Goal: Information Seeking & Learning: Check status

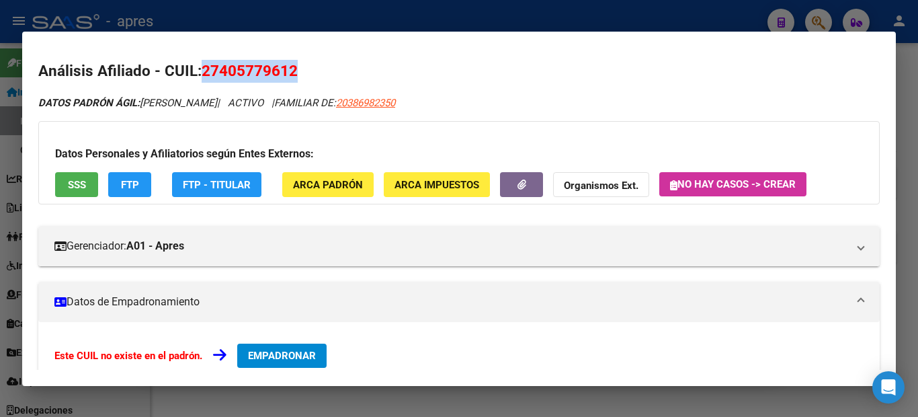
scroll to position [202, 0]
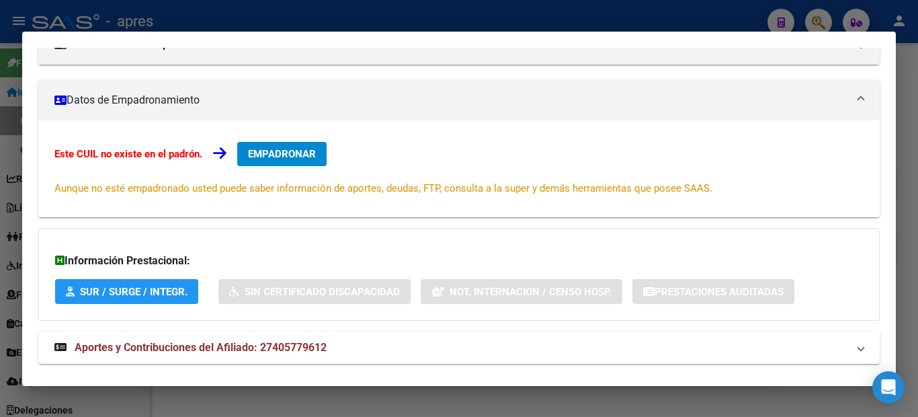
click at [0, 327] on div at bounding box center [459, 208] width 918 height 417
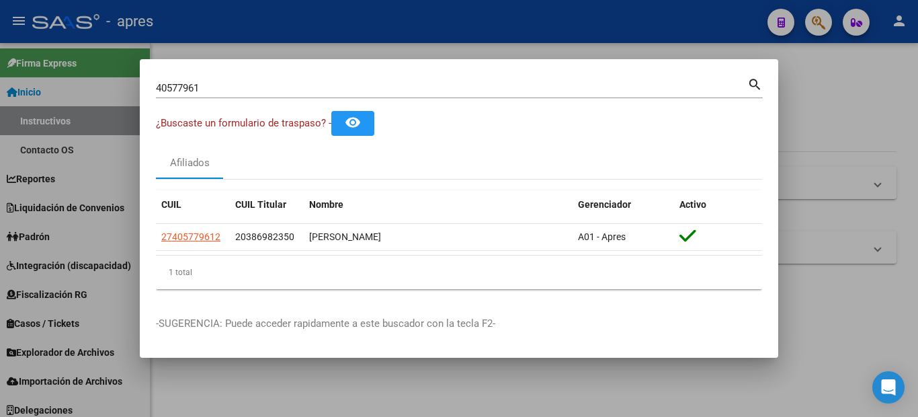
click at [0, 222] on div at bounding box center [459, 208] width 918 height 417
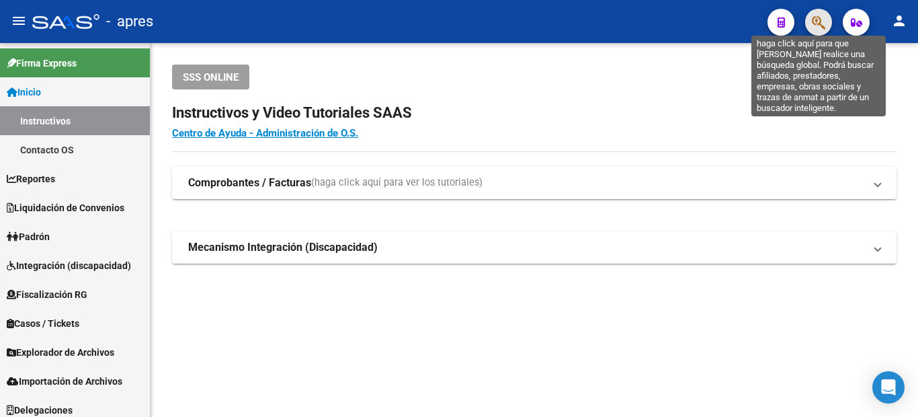
click at [812, 28] on icon "button" at bounding box center [818, 22] width 13 height 15
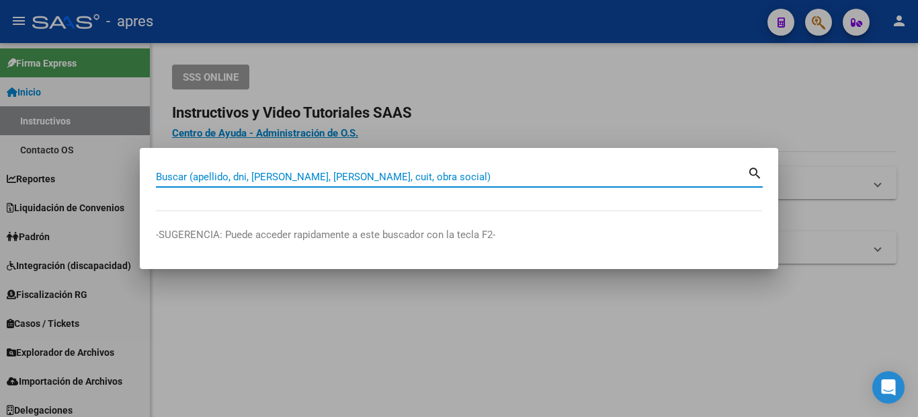
paste input "20431698278"
type input "20431698278"
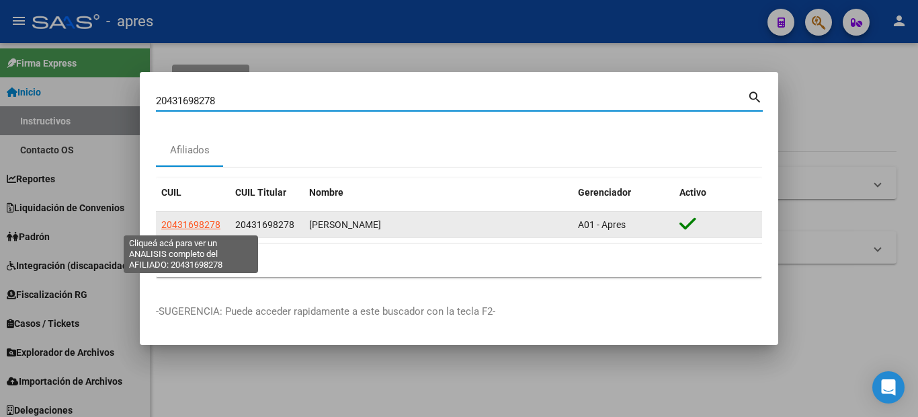
click at [187, 220] on span "20431698278" at bounding box center [190, 224] width 59 height 11
type textarea "20431698278"
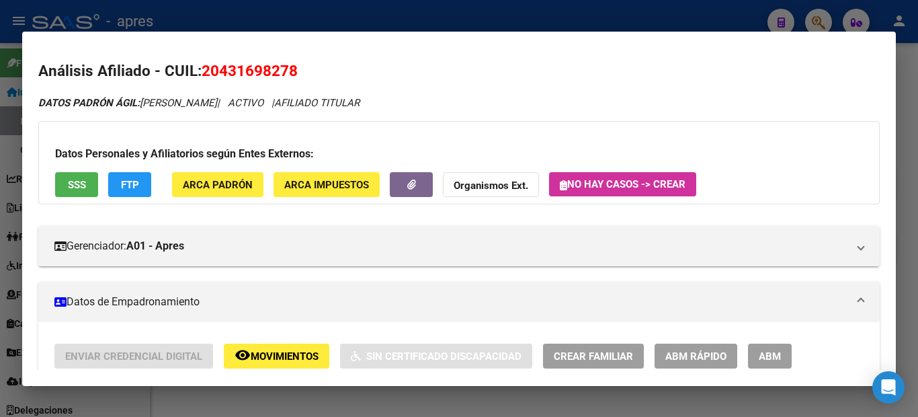
click at [86, 185] on button "SSS" at bounding box center [76, 184] width 43 height 25
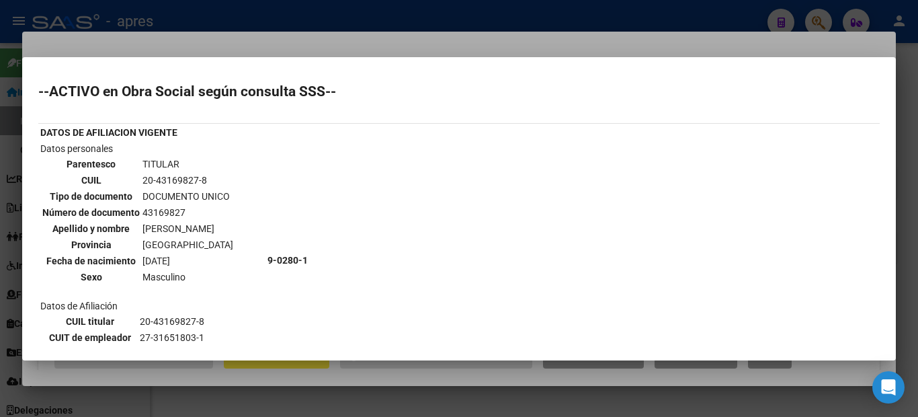
scroll to position [283, 0]
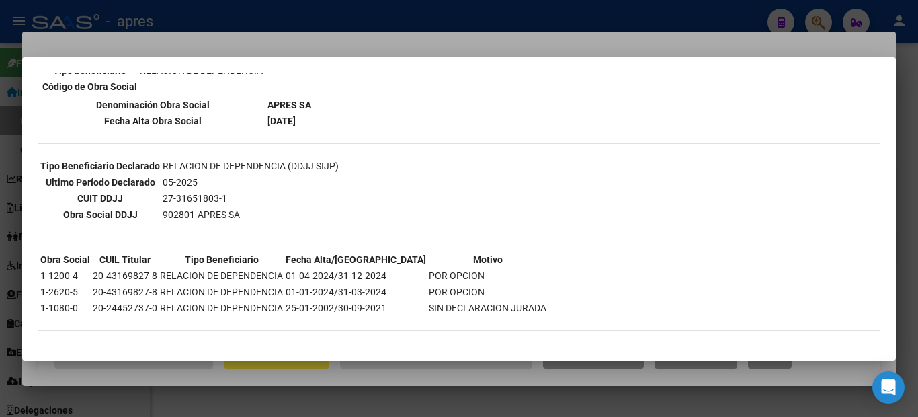
click at [0, 224] on div at bounding box center [459, 208] width 918 height 417
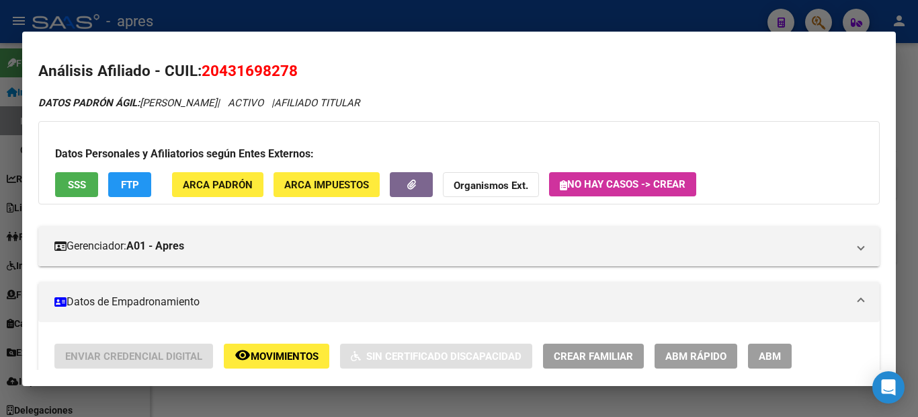
click at [57, 183] on button "SSS" at bounding box center [76, 184] width 43 height 25
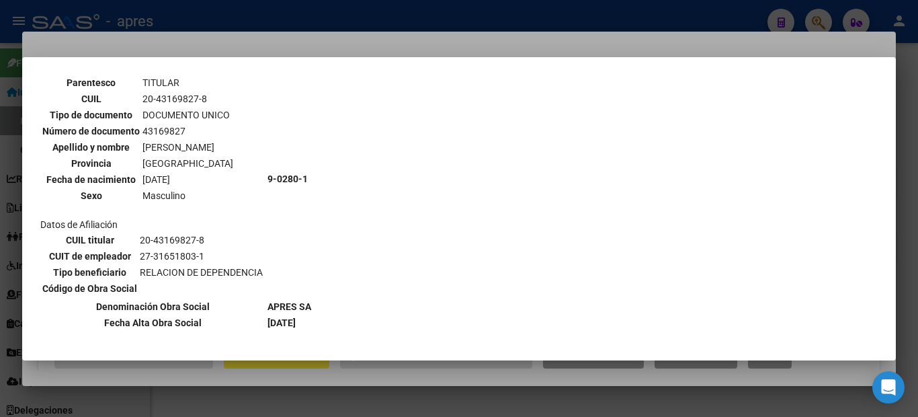
scroll to position [14, 0]
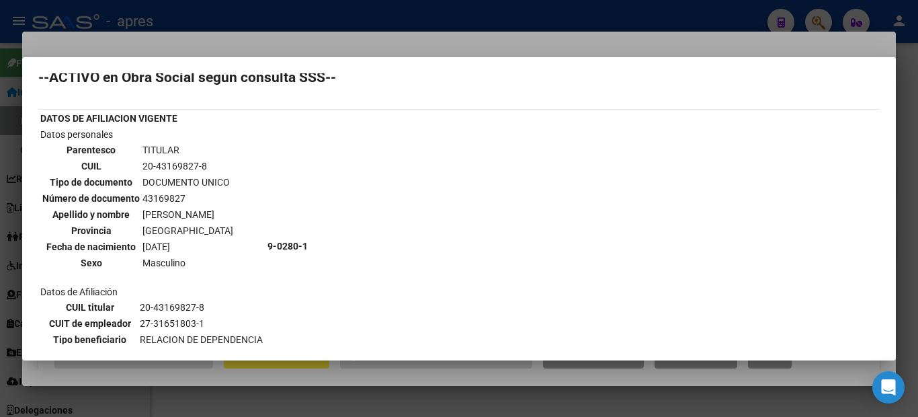
click at [65, 191] on th "Número de documento" at bounding box center [91, 198] width 99 height 15
click at [0, 186] on div at bounding box center [459, 208] width 918 height 417
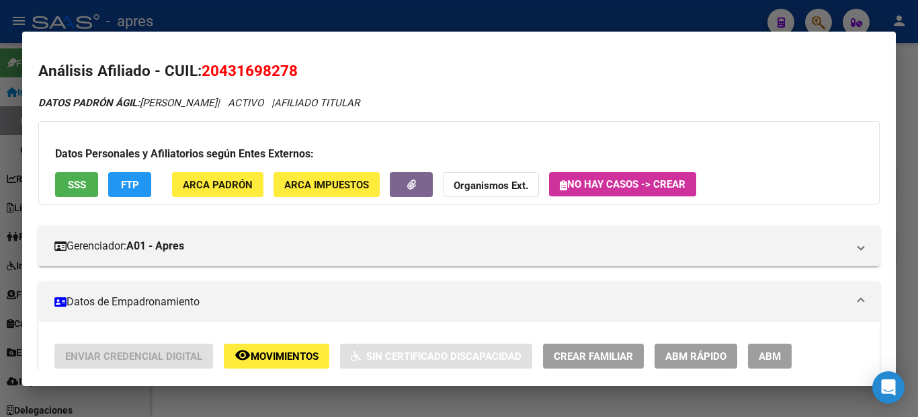
click at [17, 117] on div at bounding box center [459, 208] width 918 height 417
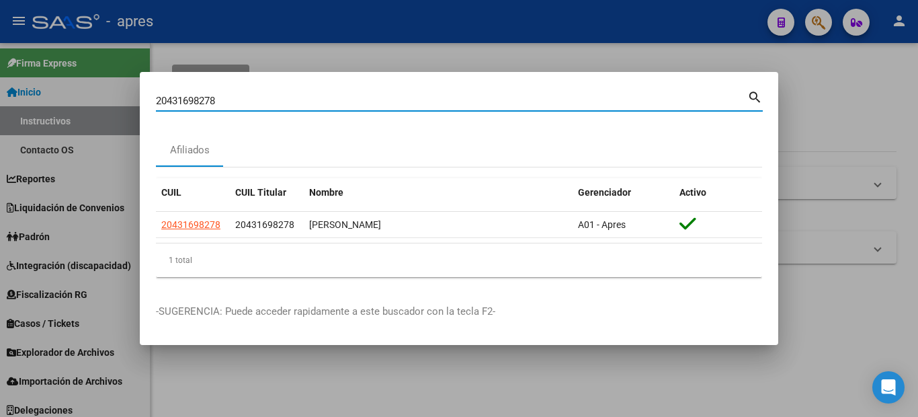
drag, startPoint x: 238, startPoint y: 98, endPoint x: 140, endPoint y: 110, distance: 98.7
click at [162, 110] on div "20431698278 Buscar (apellido, dni, [PERSON_NAME], [PERSON_NAME], cuit, obra soc…" at bounding box center [451, 101] width 591 height 20
paste input "20391674354"
drag, startPoint x: 254, startPoint y: 97, endPoint x: 97, endPoint y: 94, distance: 157.2
click at [99, 95] on div "220391674354 Buscar (apellido, dni, cuil, nro traspaso, cuit, obra social) sear…" at bounding box center [459, 208] width 918 height 417
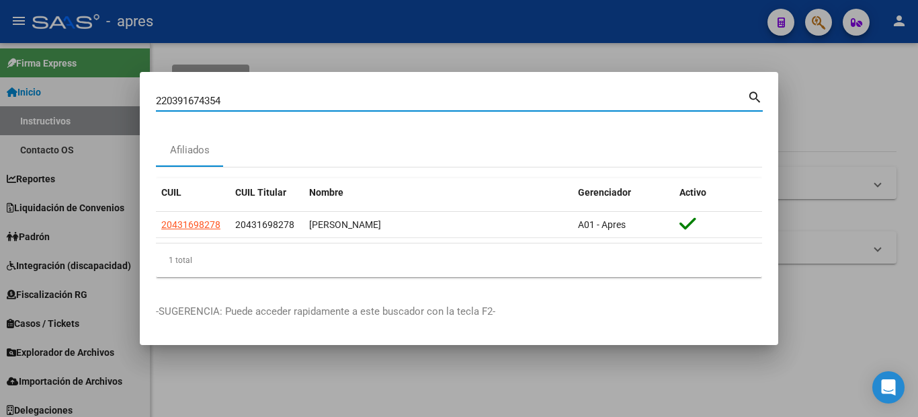
paste input
type input "20391674354"
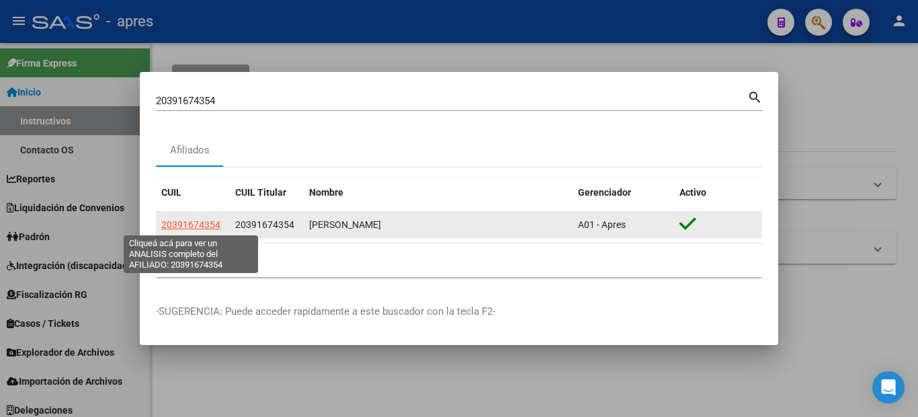
click at [204, 222] on span "20391674354" at bounding box center [190, 224] width 59 height 11
type textarea "20391674354"
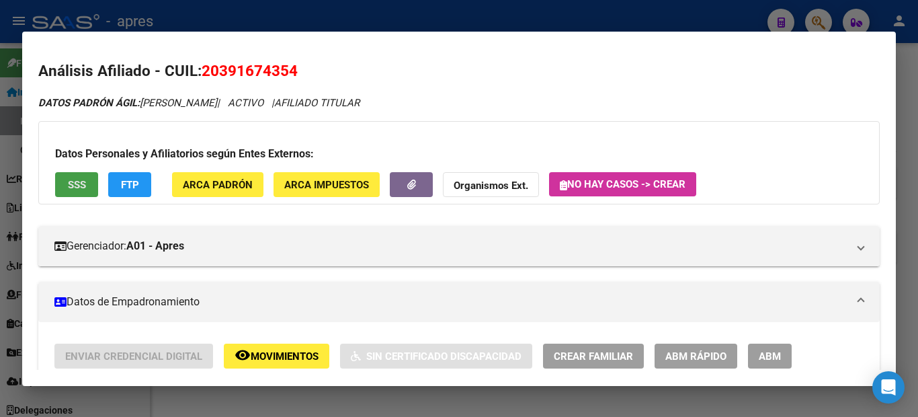
click at [75, 184] on span "SSS" at bounding box center [77, 185] width 18 height 12
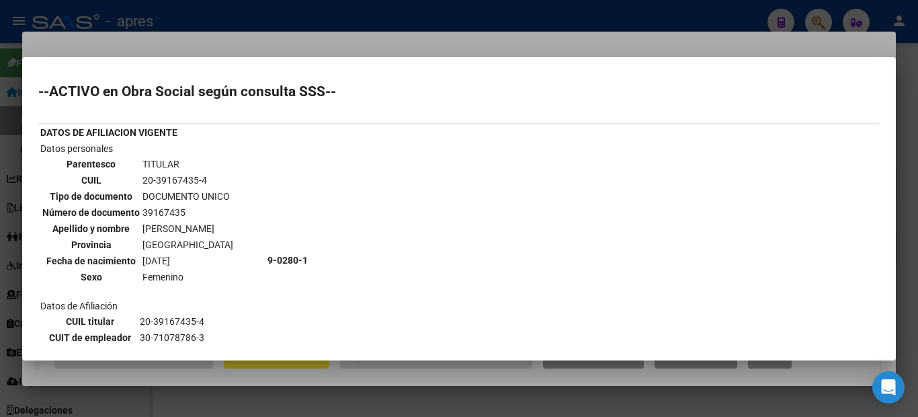
click at [490, 335] on div "--ACTIVO en Obra Social según consulta SSS-- DATOS DE AFILIACION VIGENTE Datos …" at bounding box center [458, 380] width 841 height 591
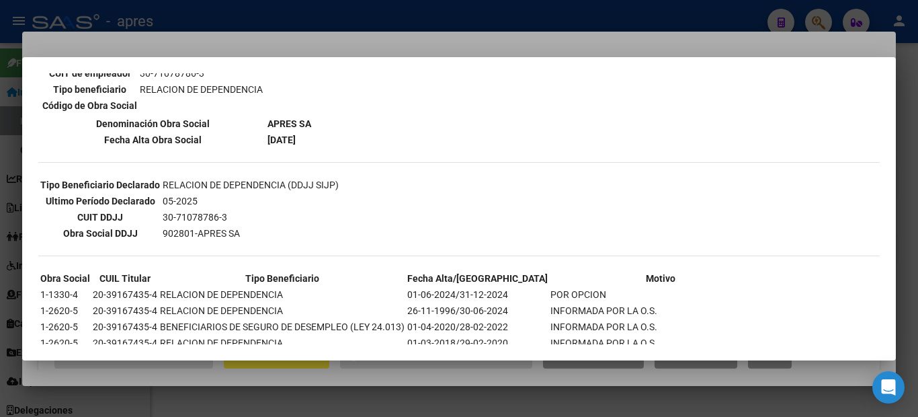
scroll to position [197, 0]
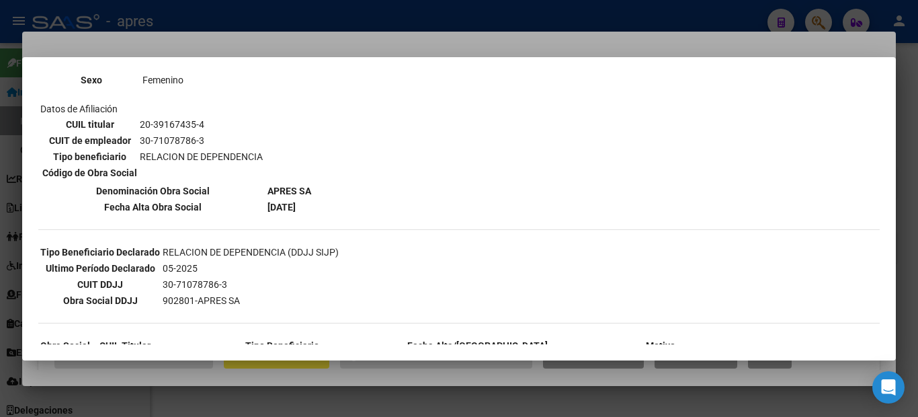
click at [0, 302] on div at bounding box center [459, 208] width 918 height 417
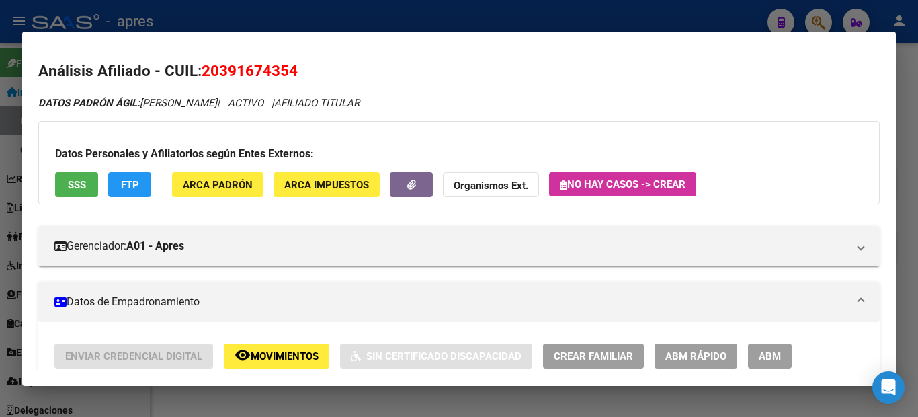
scroll to position [67, 0]
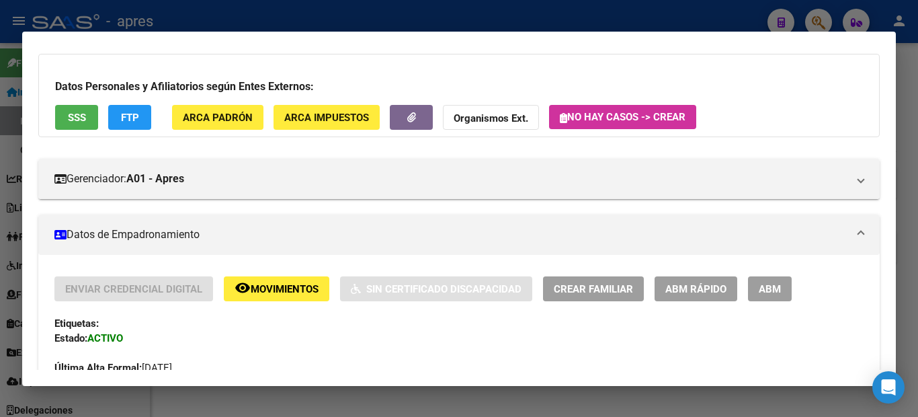
click at [0, 238] on div at bounding box center [459, 208] width 918 height 417
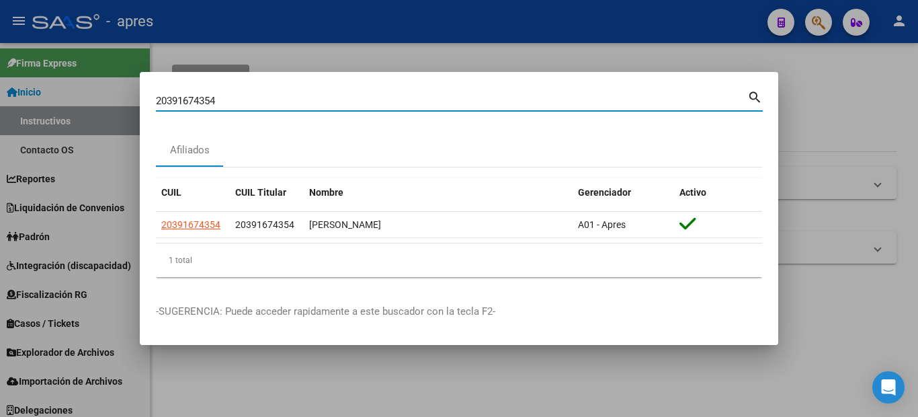
drag, startPoint x: 210, startPoint y: 100, endPoint x: 182, endPoint y: 105, distance: 28.1
click at [182, 105] on input "20391674354" at bounding box center [451, 101] width 591 height 12
drag, startPoint x: 227, startPoint y: 101, endPoint x: 103, endPoint y: 85, distance: 124.7
click at [103, 85] on div "20391674354 Buscar (apellido, dni, cuil, nro traspaso, cuit, obra social) searc…" at bounding box center [459, 208] width 918 height 417
paste input "-40622801-1"
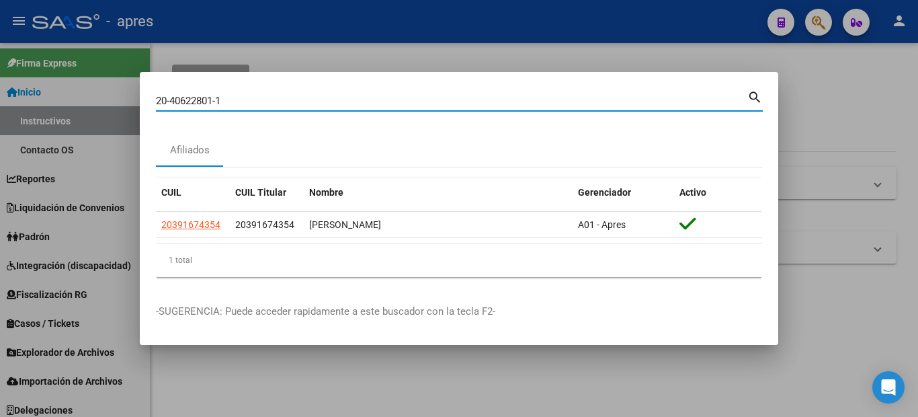
type input "20406228011"
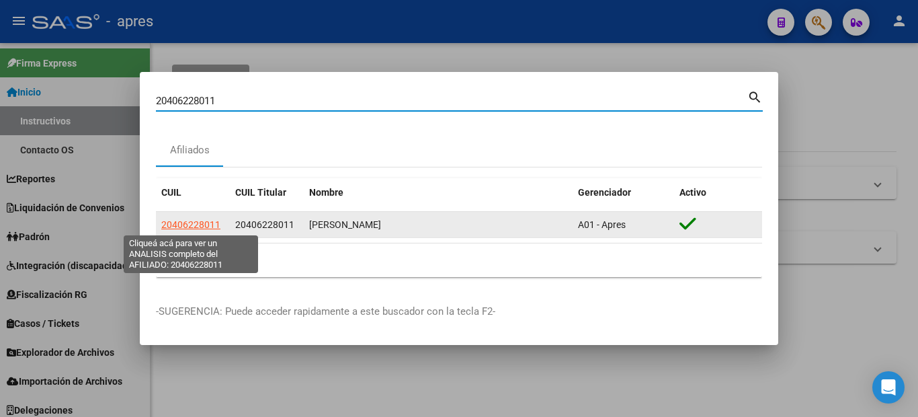
click at [193, 226] on span "20406228011" at bounding box center [190, 224] width 59 height 11
type textarea "20406228011"
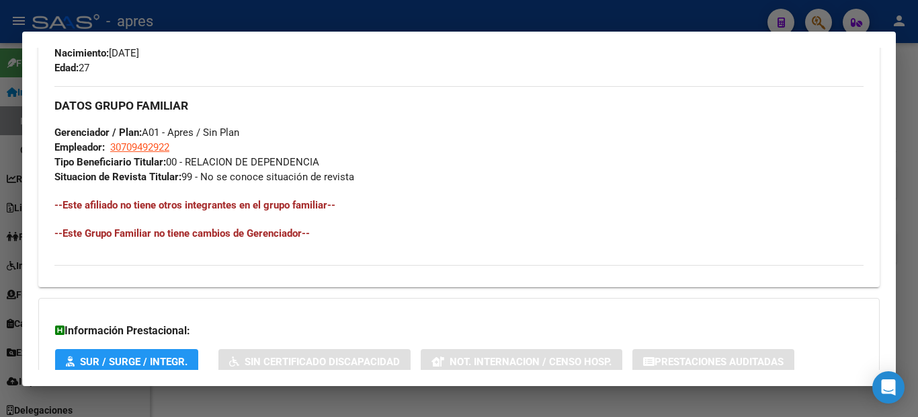
scroll to position [699, 0]
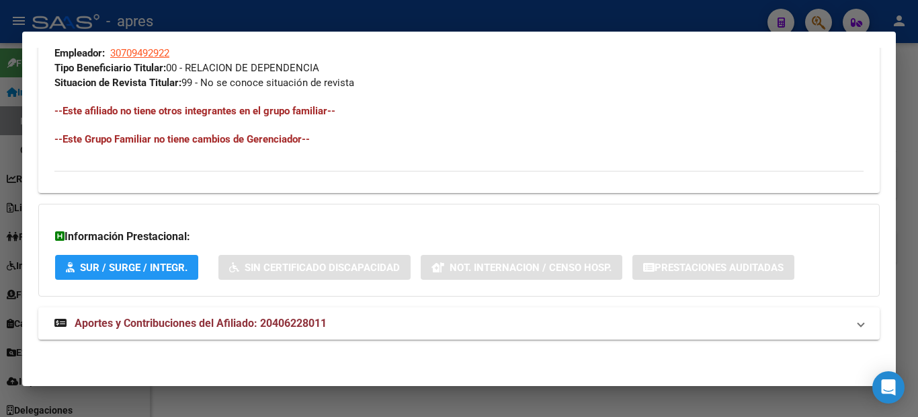
click at [31, 85] on mat-dialog-content "Análisis Afiliado - CUIL: 20406228011 DATOS PADRÓN ÁGIL: [PERSON_NAME] | ACTIVO…" at bounding box center [458, 209] width 873 height 322
click at [0, 95] on div at bounding box center [459, 208] width 918 height 417
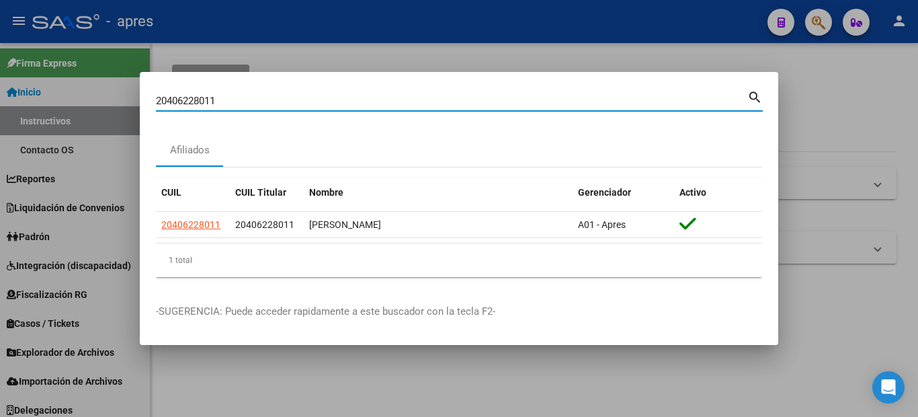
drag, startPoint x: 225, startPoint y: 101, endPoint x: 55, endPoint y: 95, distance: 170.1
click at [66, 97] on div "20406228011 Buscar (apellido, dni, cuil, nro traspaso, cuit, obra social) searc…" at bounding box center [459, 208] width 918 height 417
paste input "4062280"
type input "40622801"
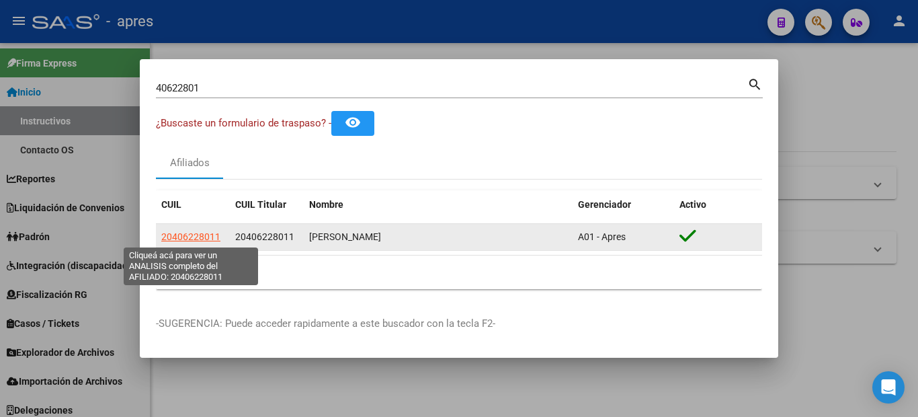
click at [195, 231] on span "20406228011" at bounding box center [190, 236] width 59 height 11
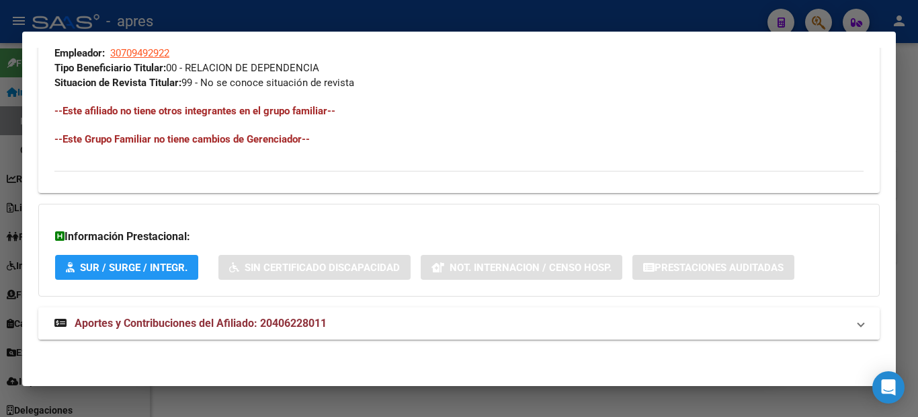
click at [150, 335] on mat-expansion-panel-header "Aportes y Contribuciones del Afiliado: 20406228011" at bounding box center [458, 323] width 841 height 32
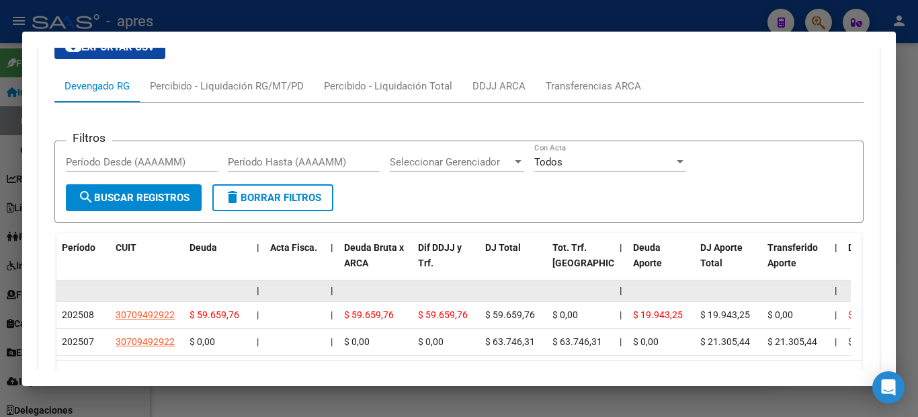
scroll to position [1143, 0]
